Goal: Task Accomplishment & Management: Manage account settings

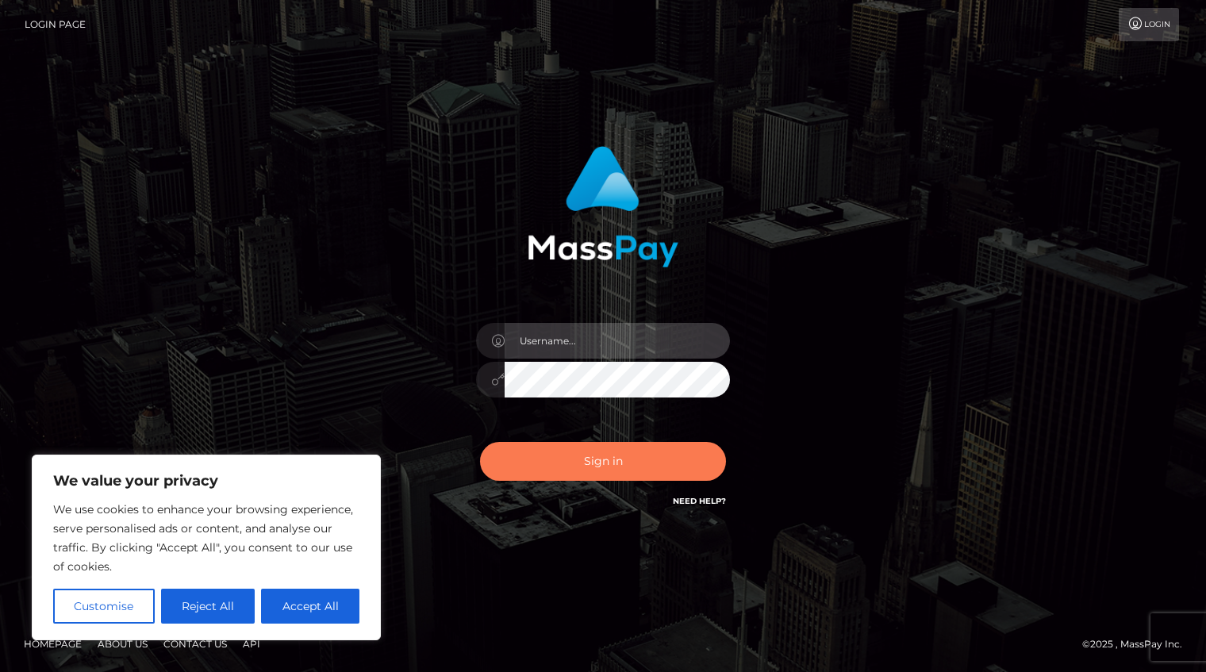
type input "Shany.Luminary"
click at [569, 464] on button "Sign in" at bounding box center [603, 461] width 246 height 39
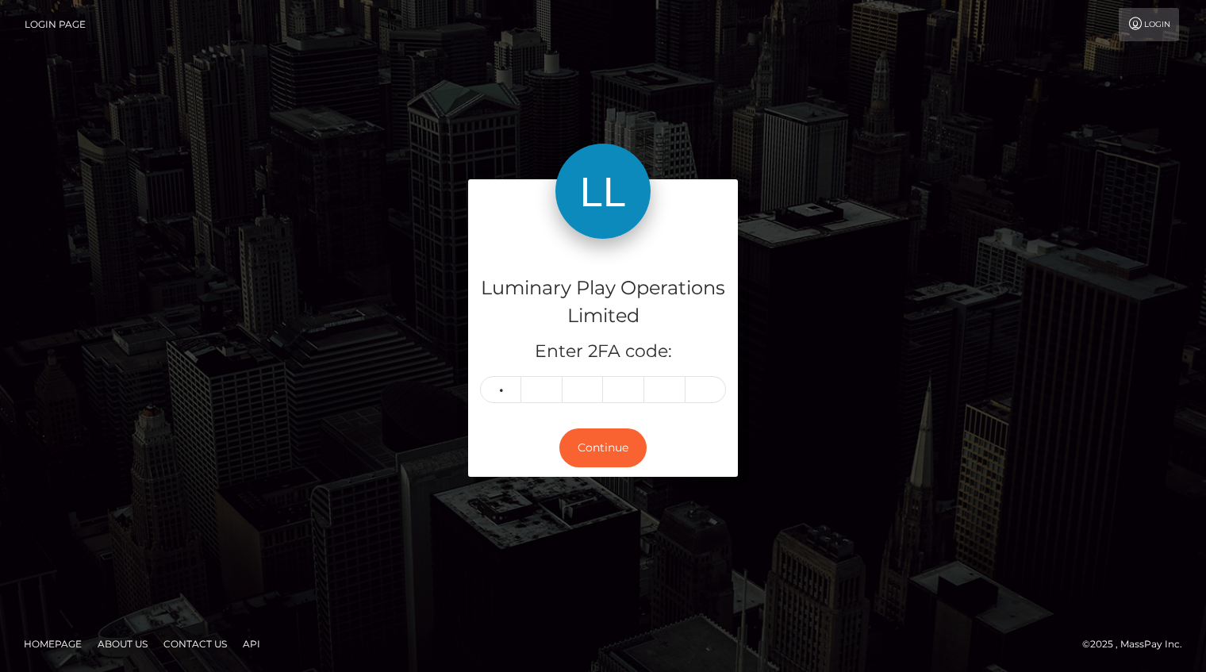
type input "7"
type input "0"
type input "2"
type input "7"
type input "1"
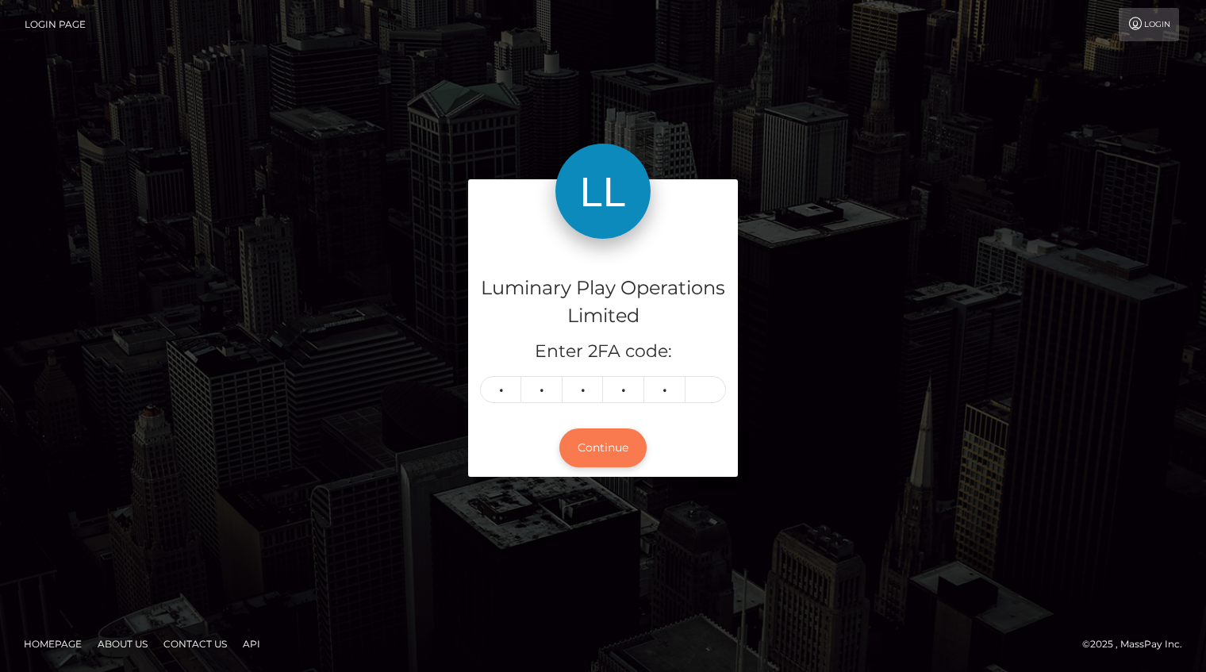
click at [609, 450] on button "Continue" at bounding box center [602, 448] width 87 height 39
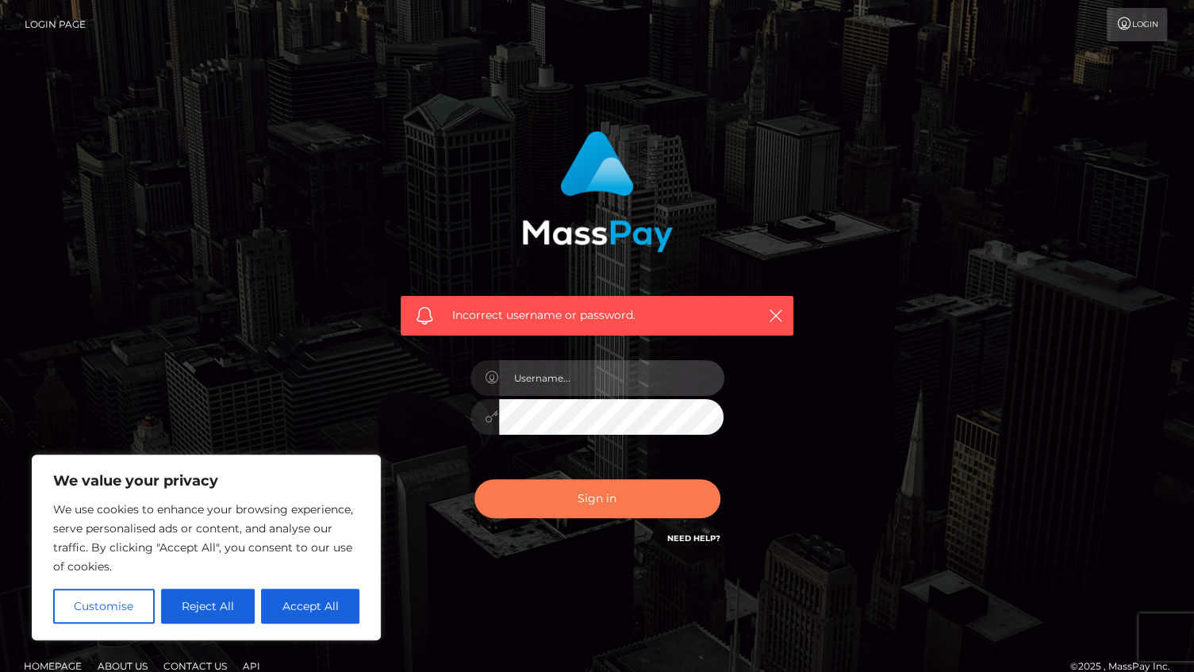
type input "Shany.Luminary"
click at [533, 509] on button "Sign in" at bounding box center [598, 498] width 246 height 39
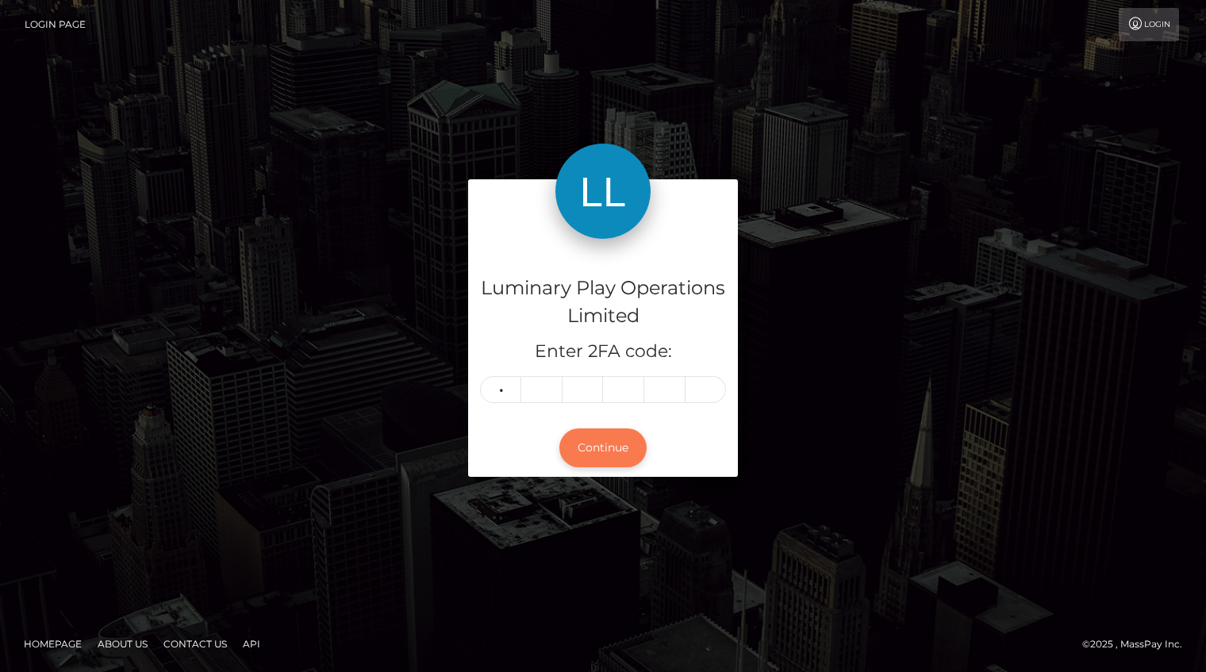
type input "4"
type input "1"
type input "9"
type input "8"
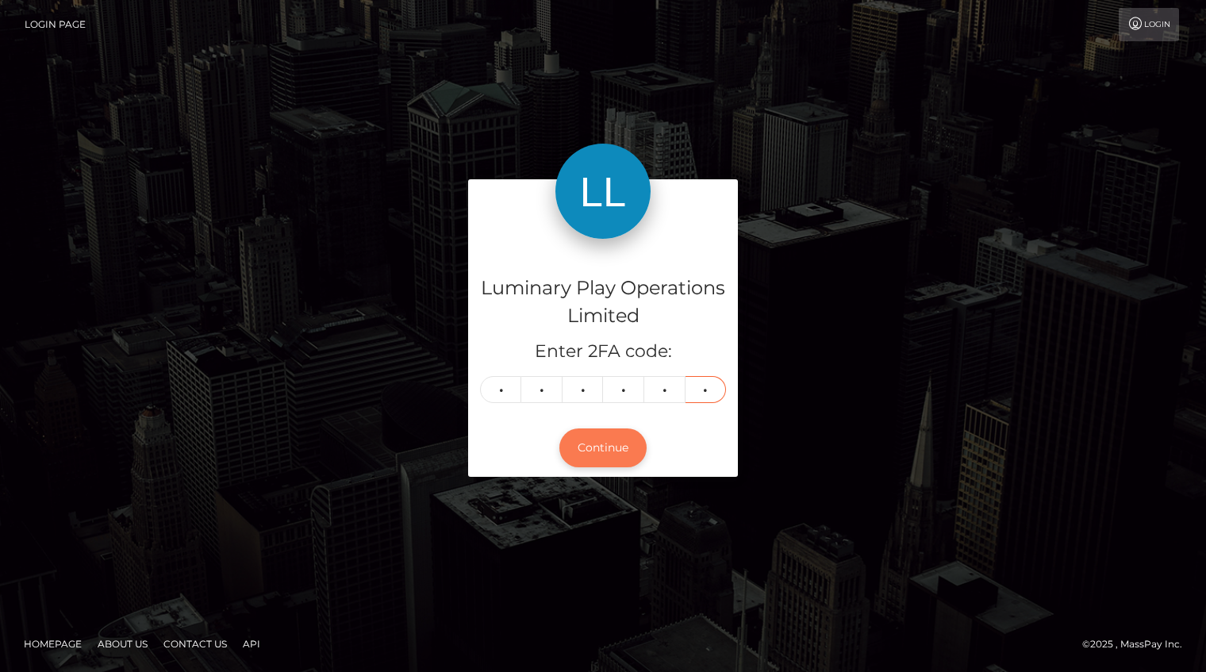
type input "0"
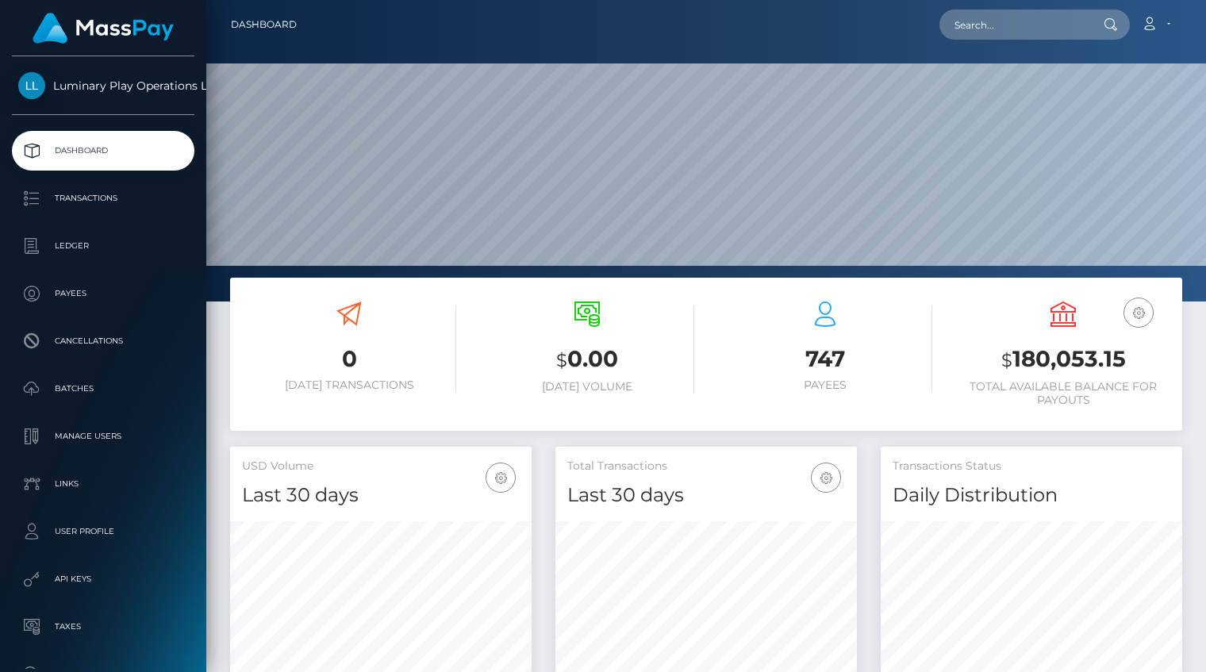
scroll to position [281, 302]
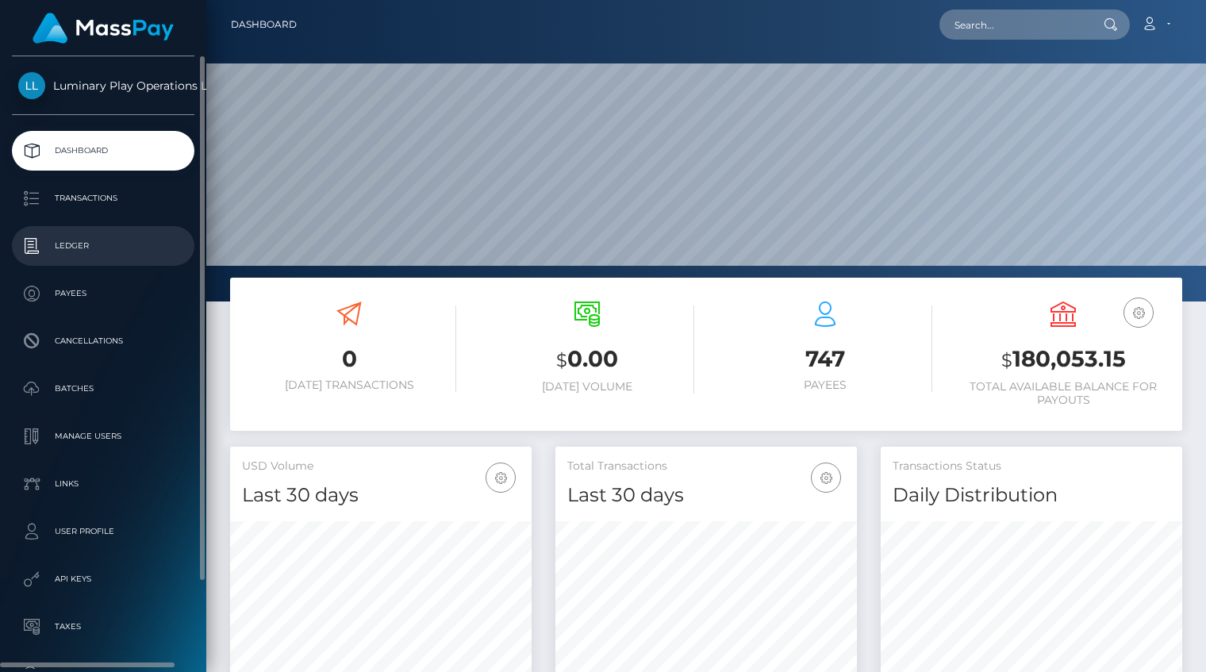
click at [97, 248] on p "Ledger" at bounding box center [103, 246] width 170 height 24
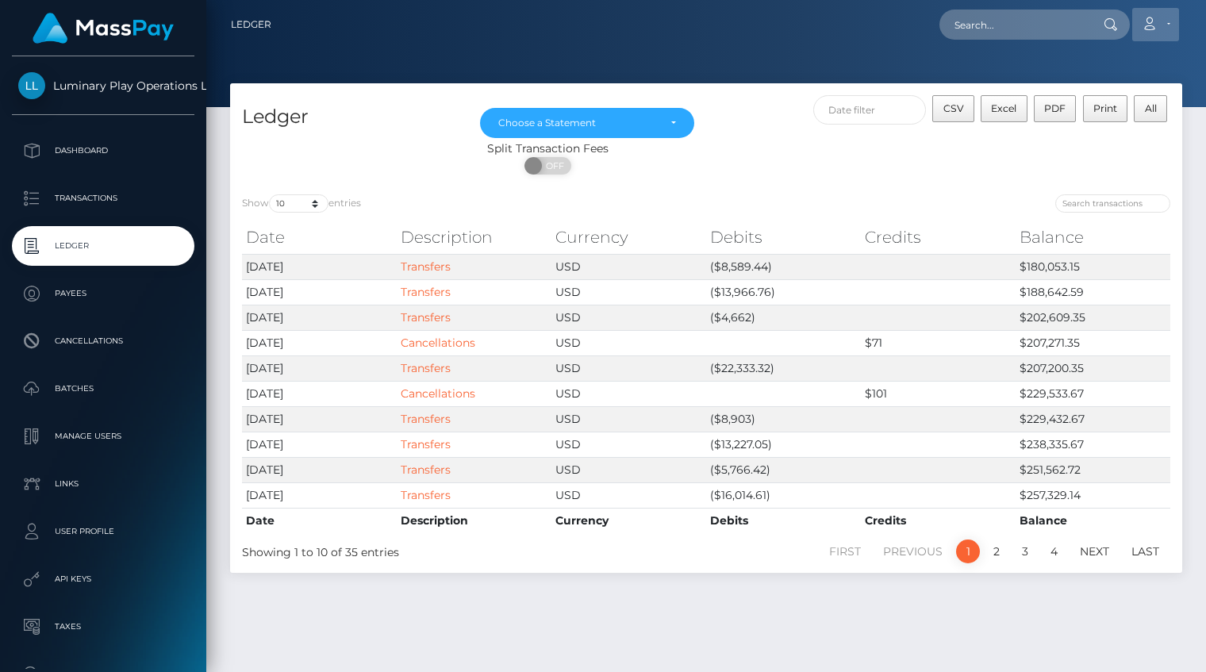
click at [1172, 25] on link "Account" at bounding box center [1155, 24] width 47 height 33
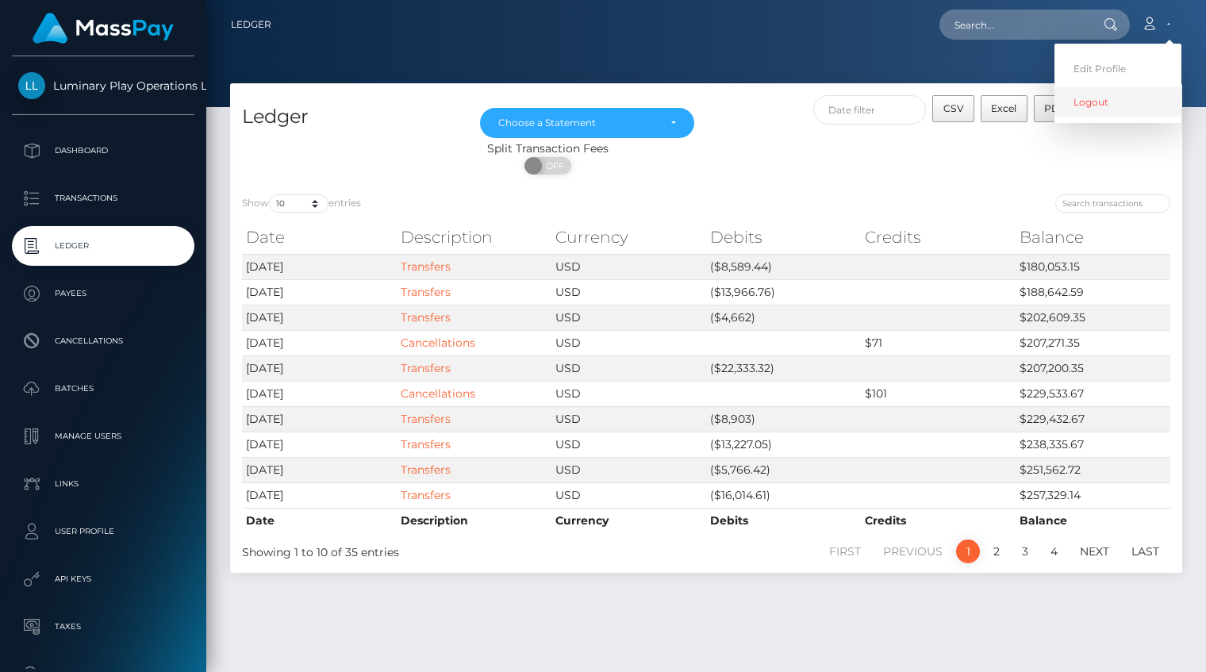
click at [1135, 110] on link "Logout" at bounding box center [1118, 101] width 127 height 29
